Goal: Complete application form: Complete application form

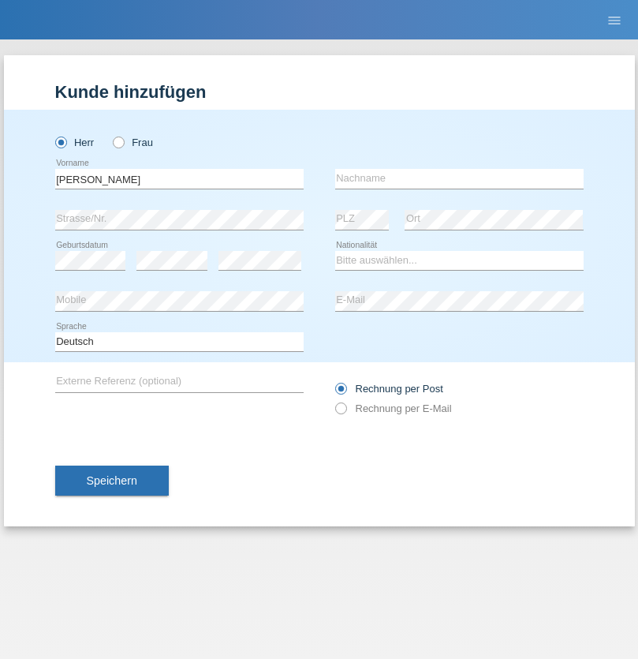
type input "[PERSON_NAME] [PERSON_NAME] [PERSON_NAME]"
click at [459, 178] on input "text" at bounding box center [459, 179] width 248 height 20
type input "[PERSON_NAME]"
select select "BR"
select select "C"
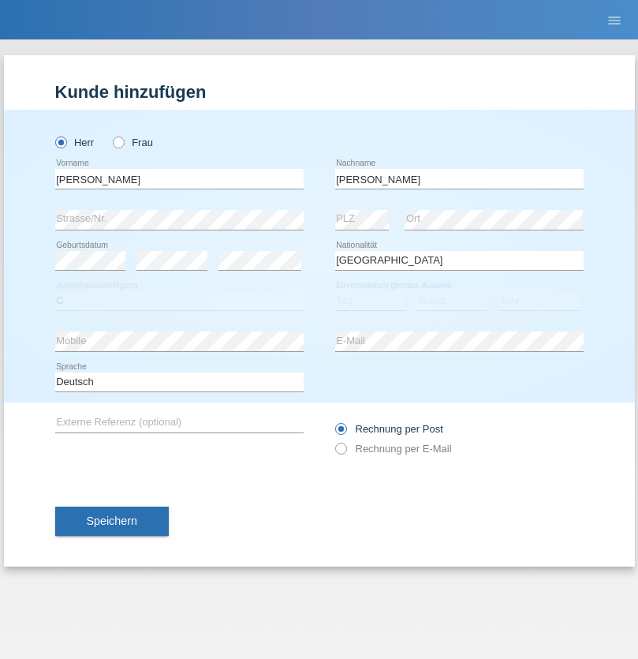
select select "22"
select select "11"
select select "2021"
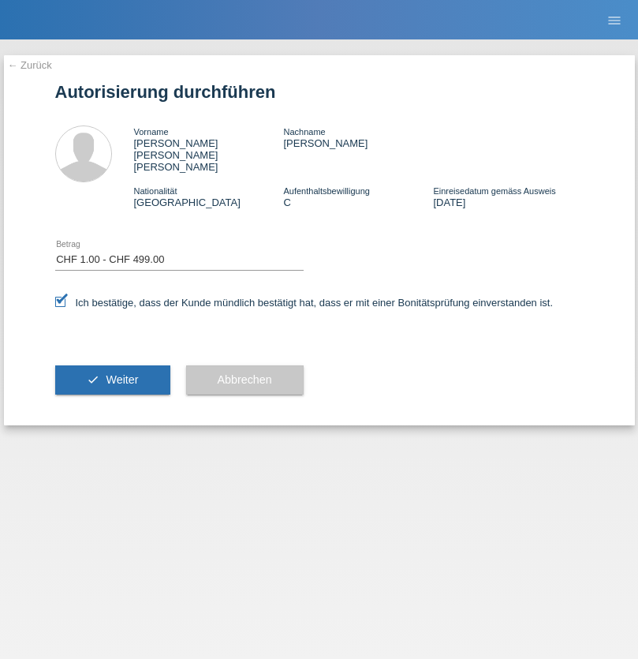
select select "1"
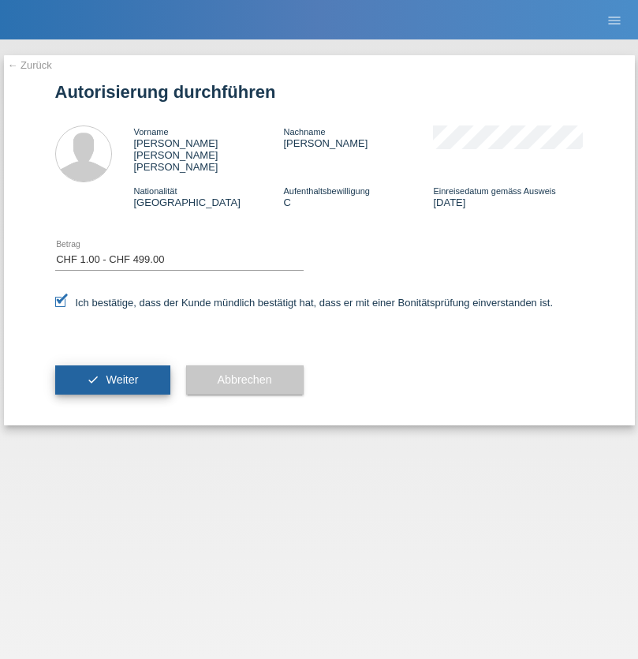
click at [112, 373] on span "Weiter" at bounding box center [122, 379] width 32 height 13
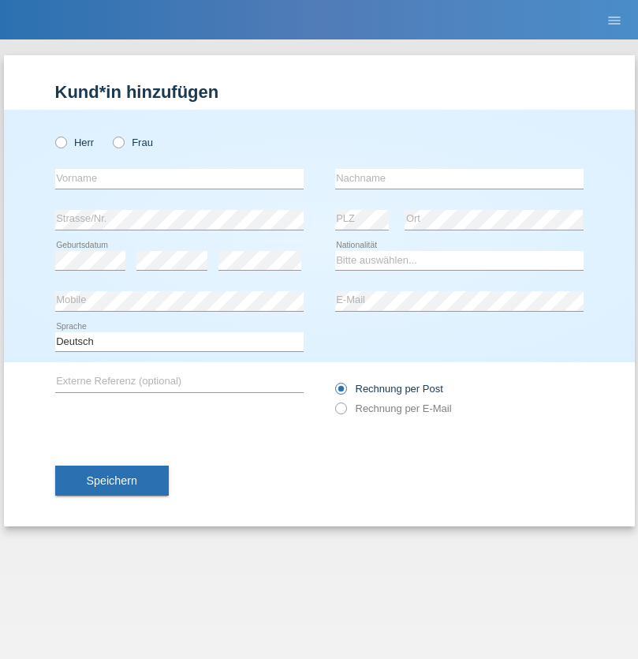
radio input "true"
click at [179, 178] on input "text" at bounding box center [179, 179] width 248 height 20
type input "Albin"
click at [459, 178] on input "text" at bounding box center [459, 179] width 248 height 20
type input "Gashi"
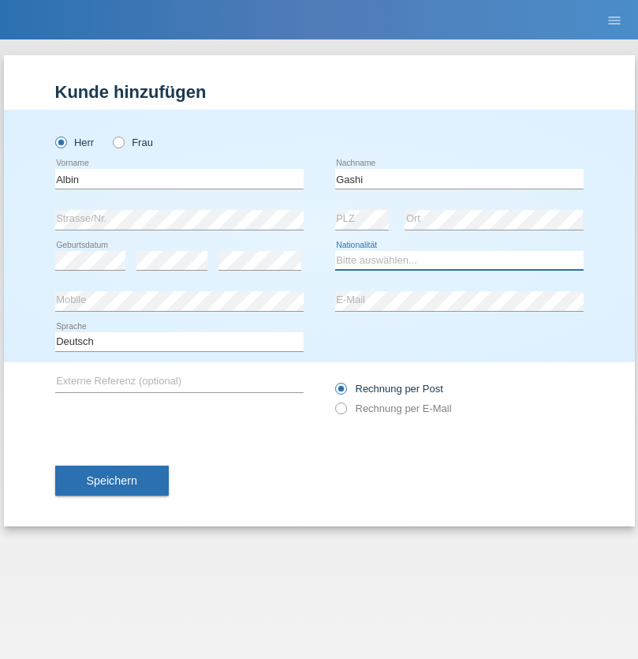
select select "CH"
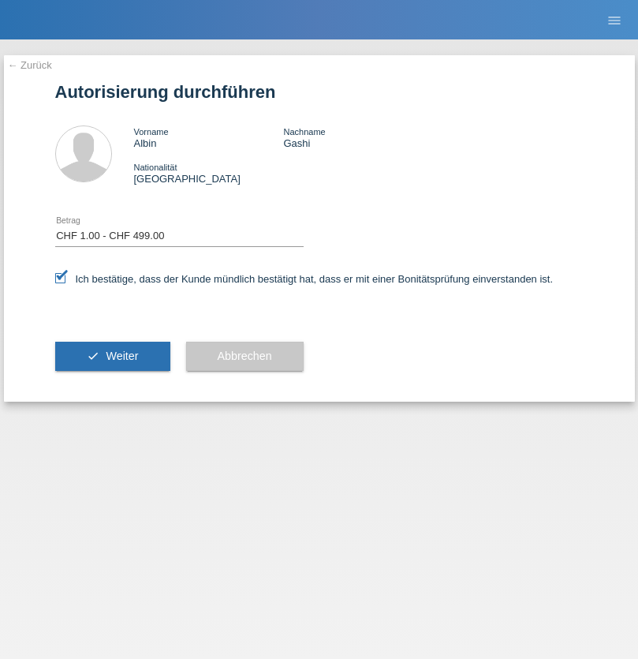
select select "1"
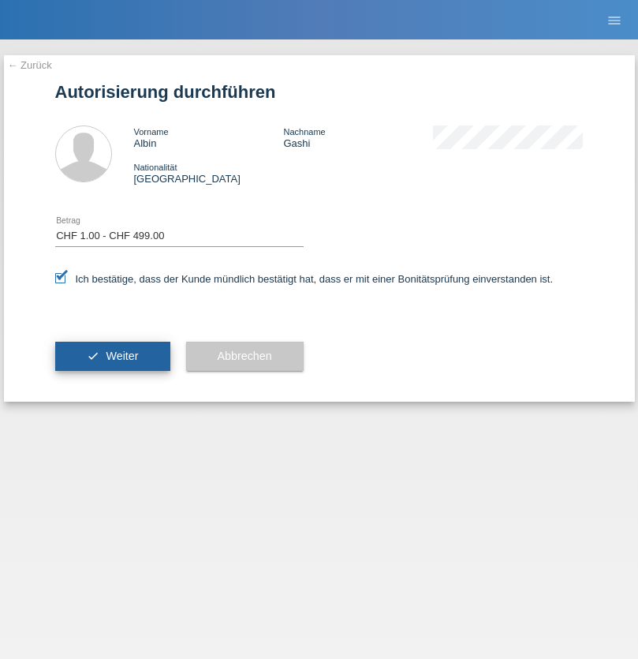
click at [112, 356] on span "Weiter" at bounding box center [122, 355] width 32 height 13
